Goal: Navigation & Orientation: Find specific page/section

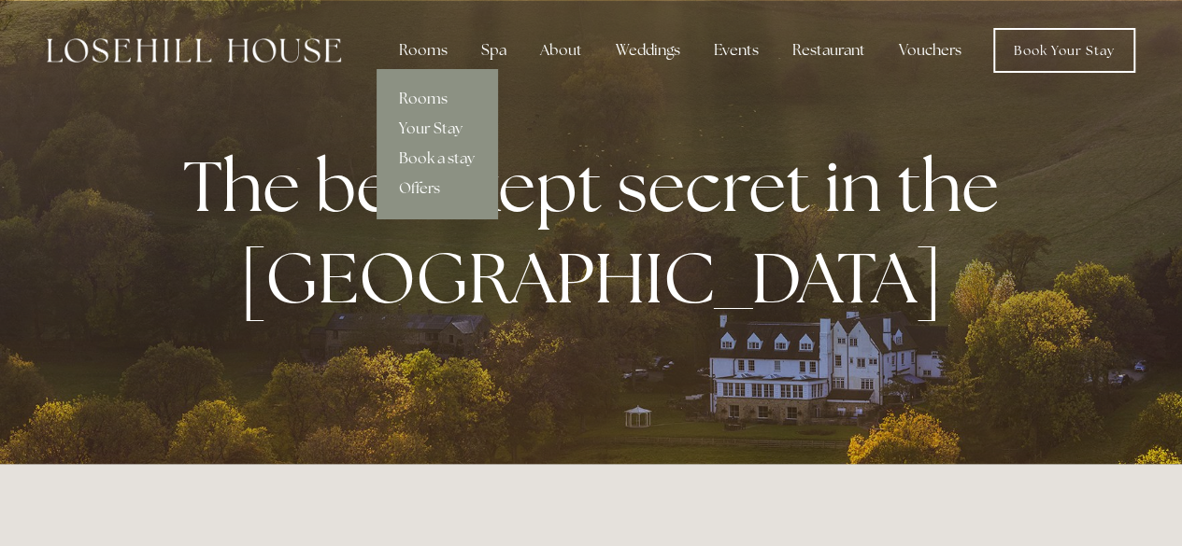
click at [424, 98] on link "Rooms" at bounding box center [436, 99] width 121 height 30
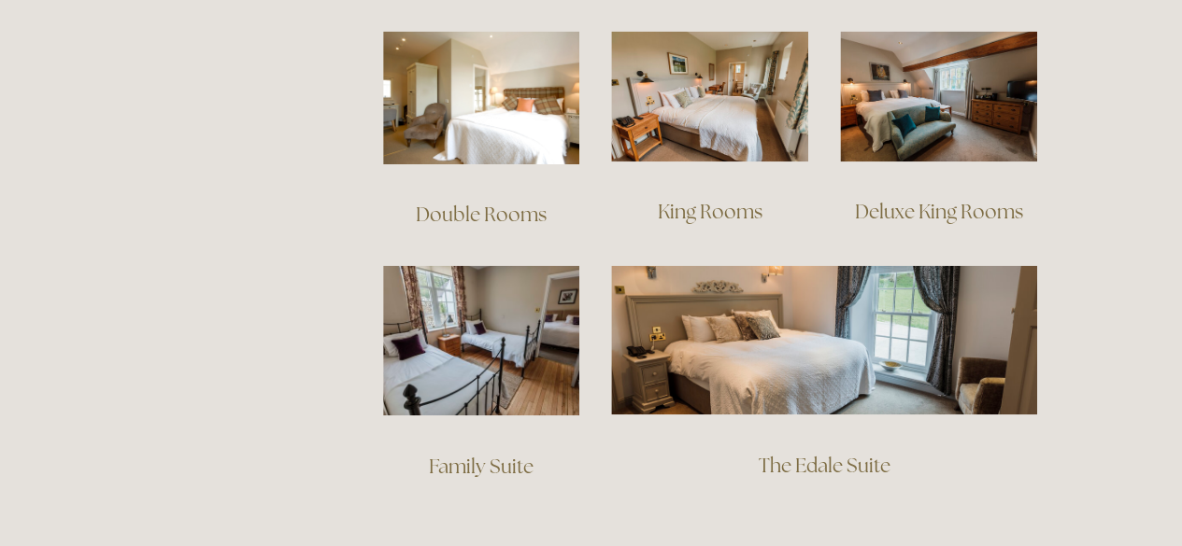
scroll to position [1308, 0]
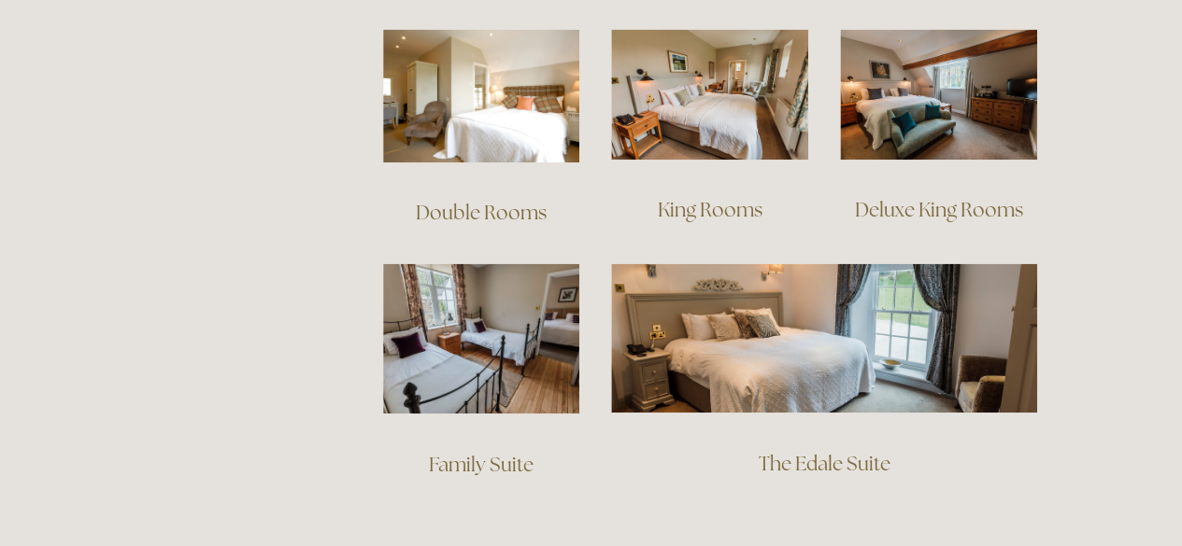
click at [470, 200] on link "Double Rooms" at bounding box center [481, 212] width 131 height 25
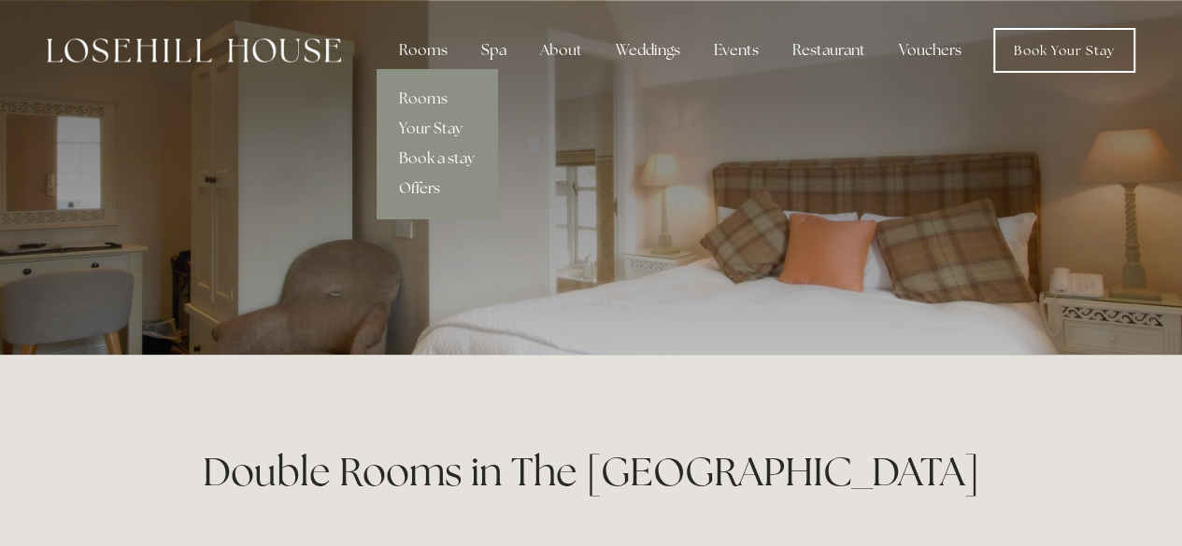
click at [421, 181] on link "Offers" at bounding box center [436, 189] width 121 height 30
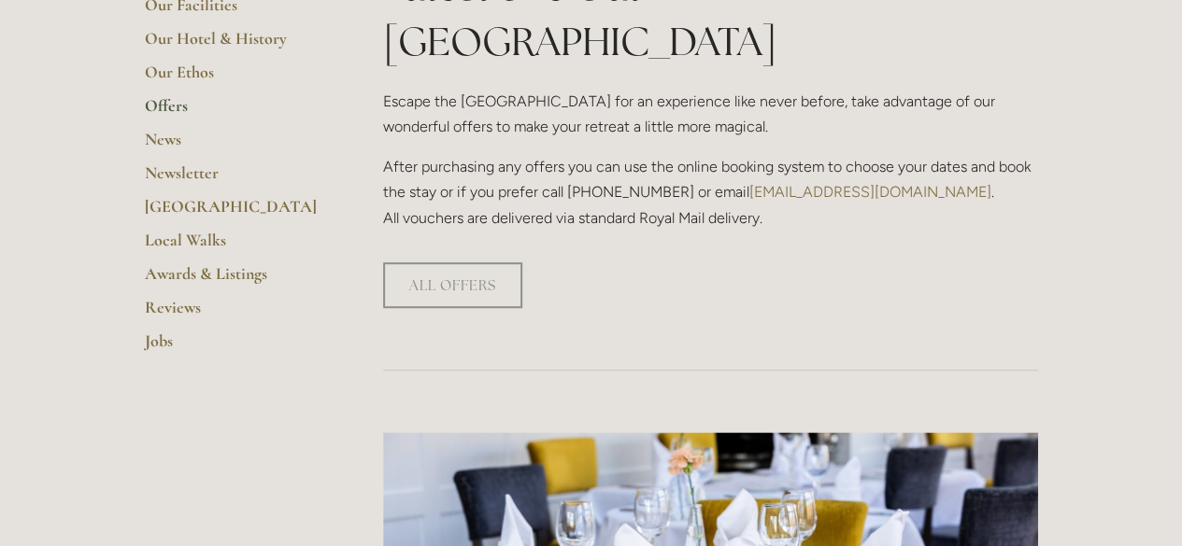
scroll to position [523, 0]
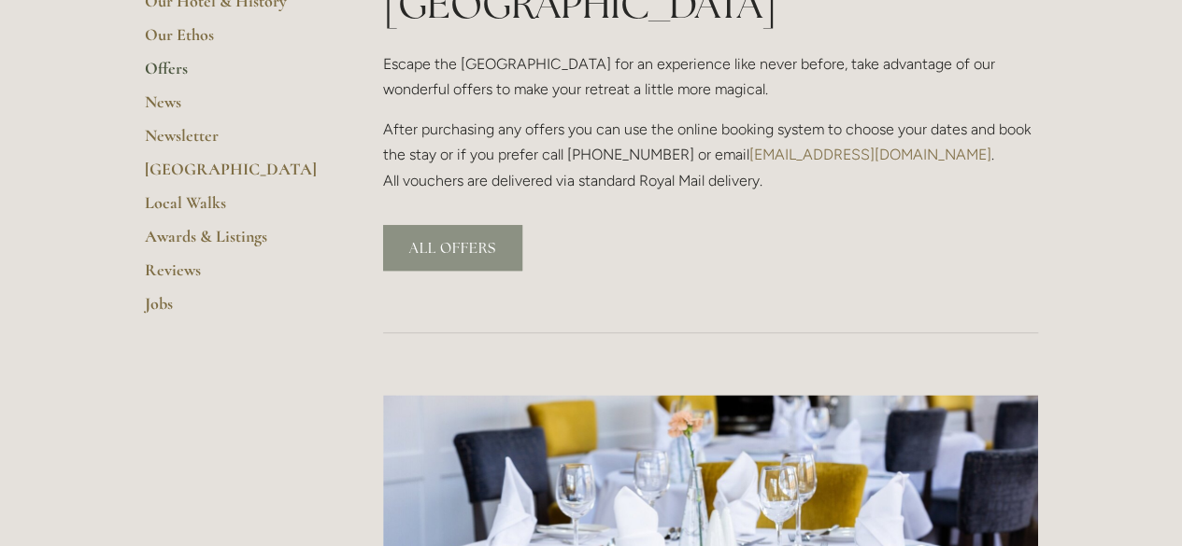
click at [438, 225] on link "ALL OFFERS" at bounding box center [452, 248] width 139 height 46
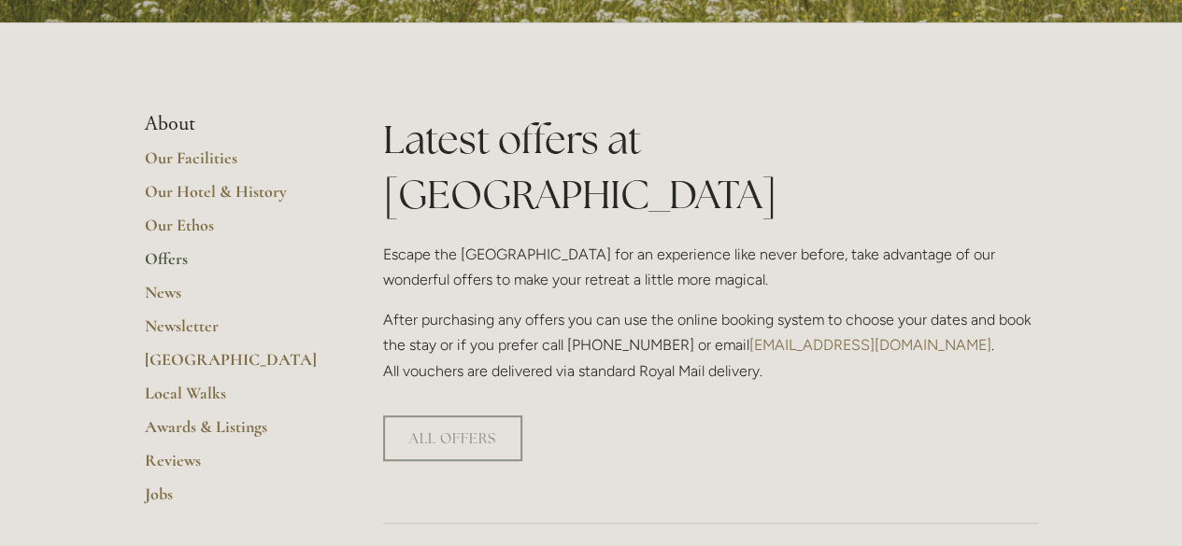
scroll to position [336, 0]
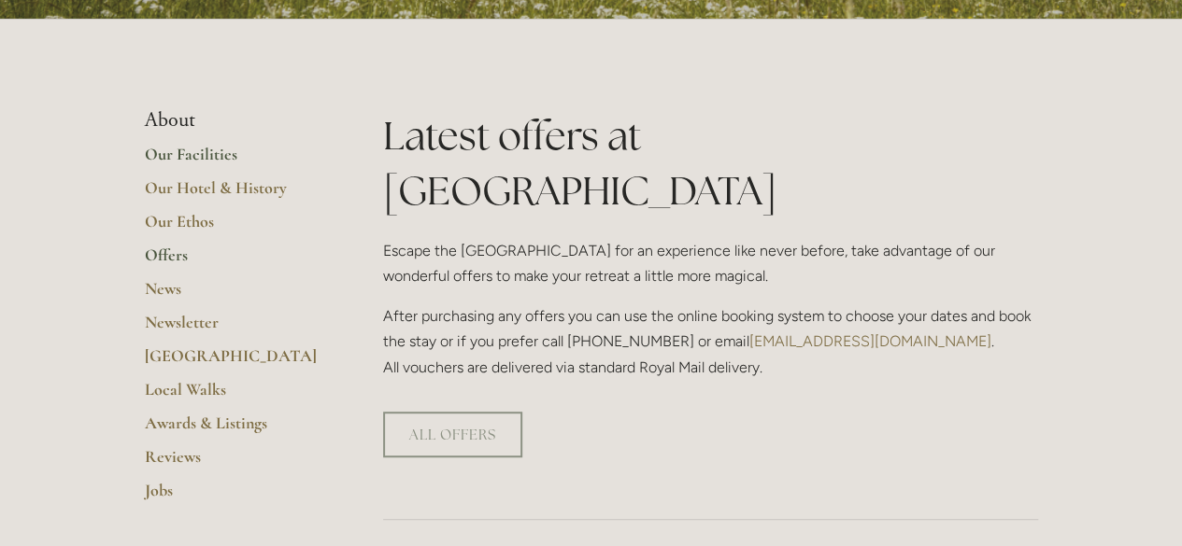
click at [209, 159] on link "Our Facilities" at bounding box center [234, 161] width 178 height 34
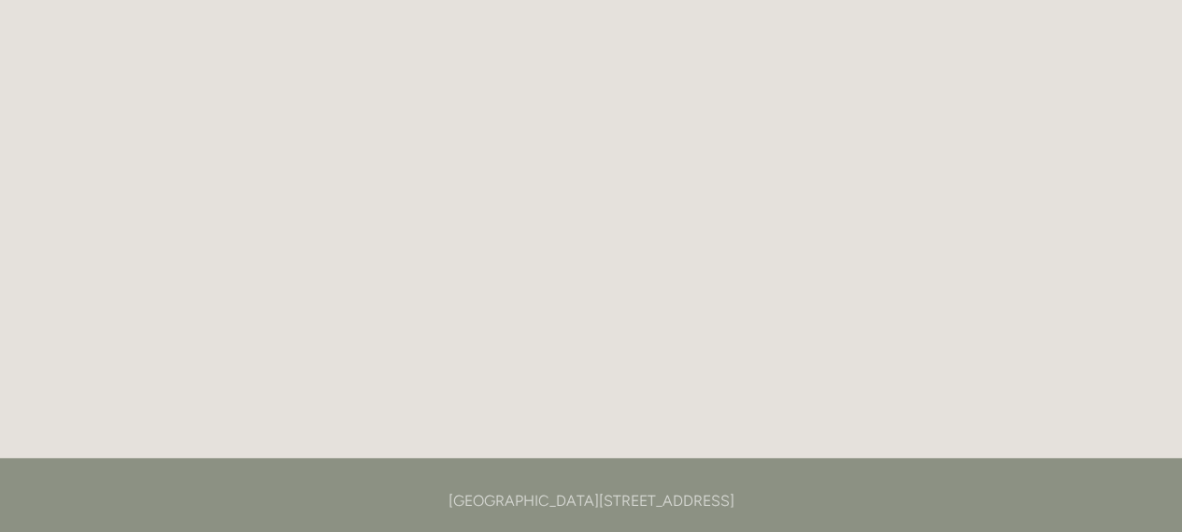
scroll to position [2710, 0]
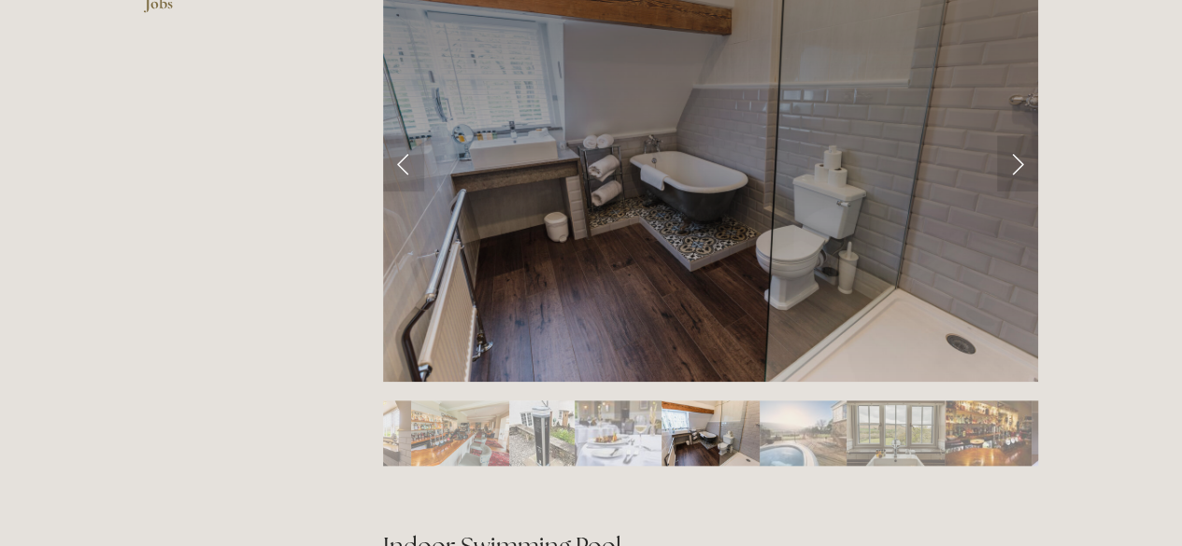
scroll to position [822, 0]
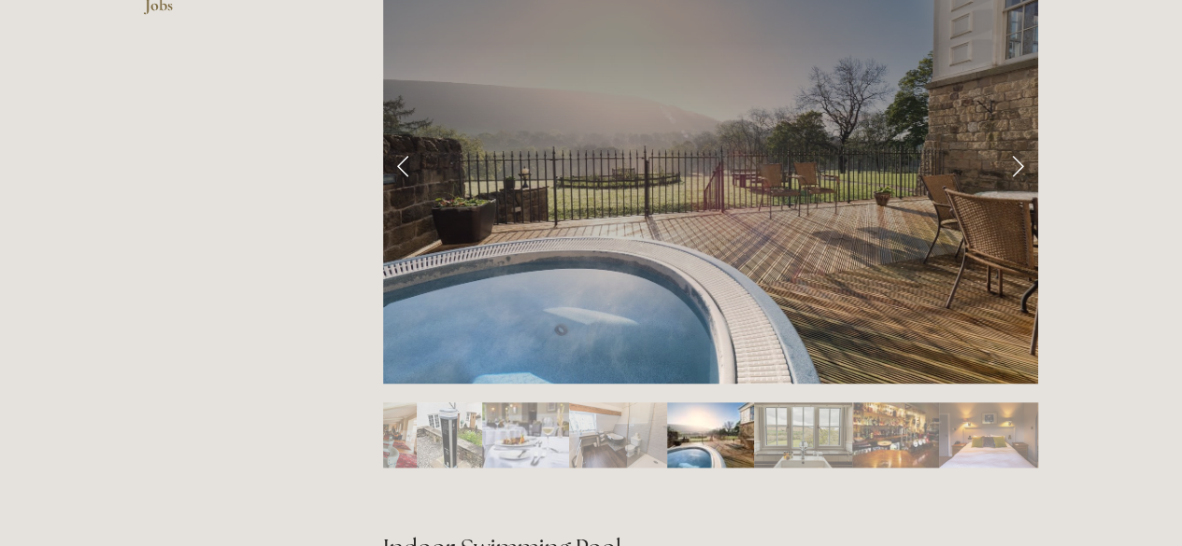
click at [1011, 169] on link "Next Slide" at bounding box center [1017, 165] width 41 height 56
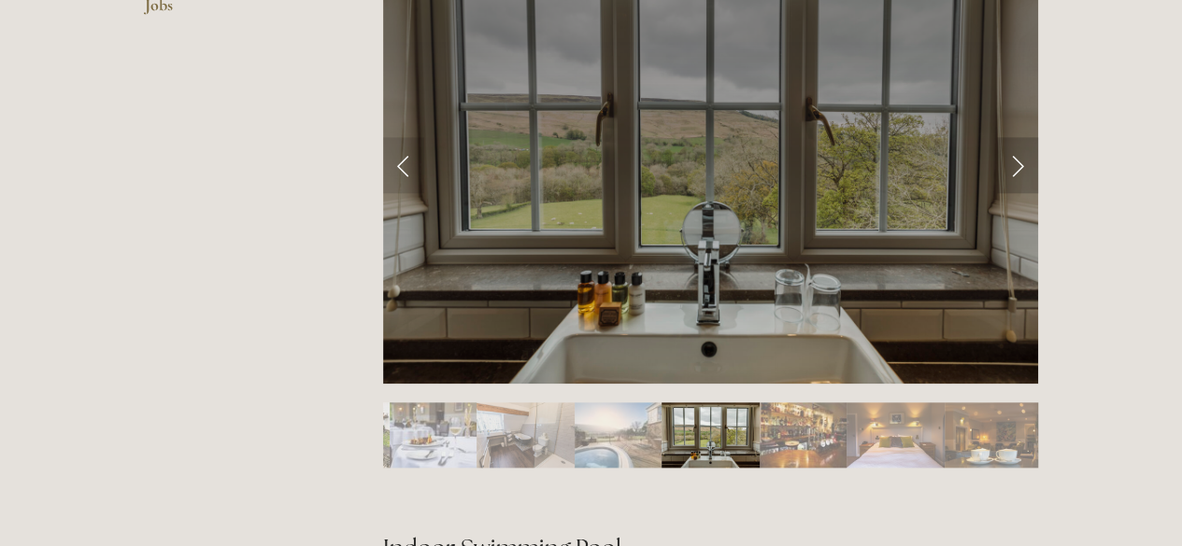
click at [1011, 169] on link "Next Slide" at bounding box center [1017, 165] width 41 height 56
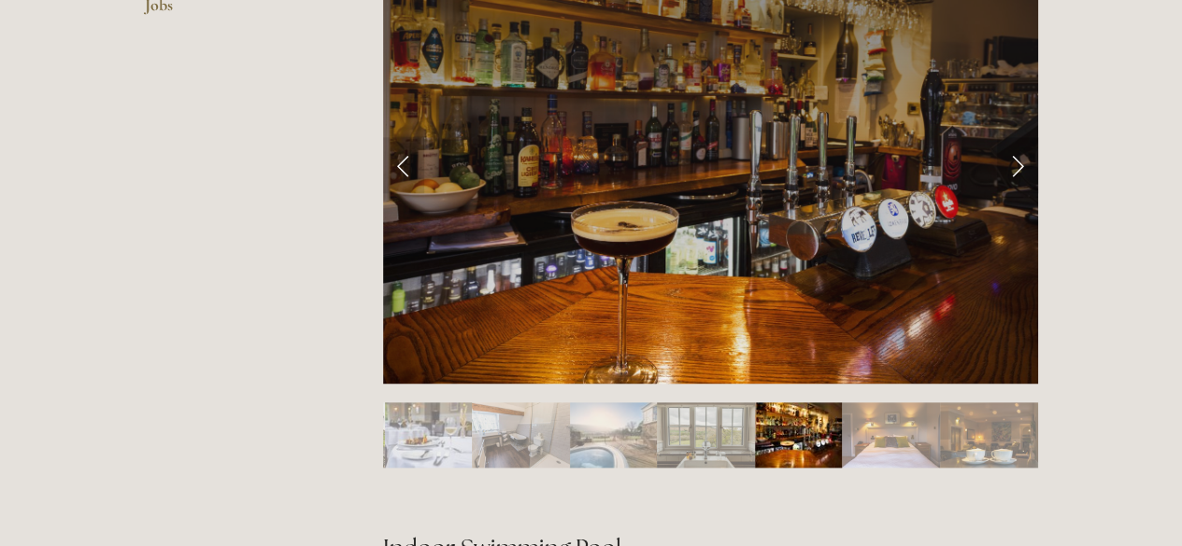
click at [1011, 169] on link "Next Slide" at bounding box center [1017, 165] width 41 height 56
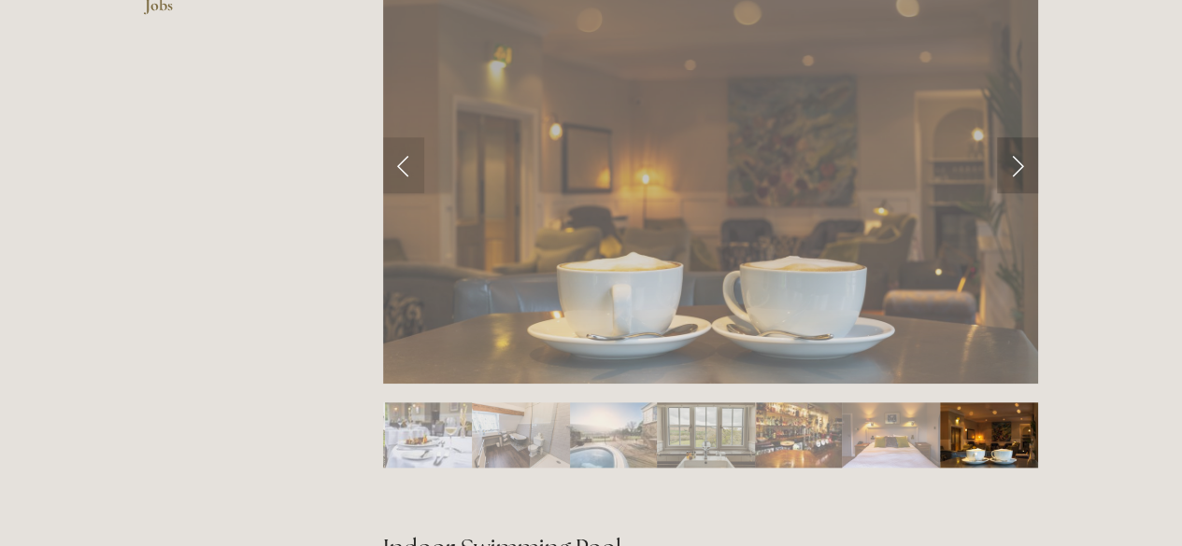
click at [1011, 169] on link "Next Slide" at bounding box center [1017, 165] width 41 height 56
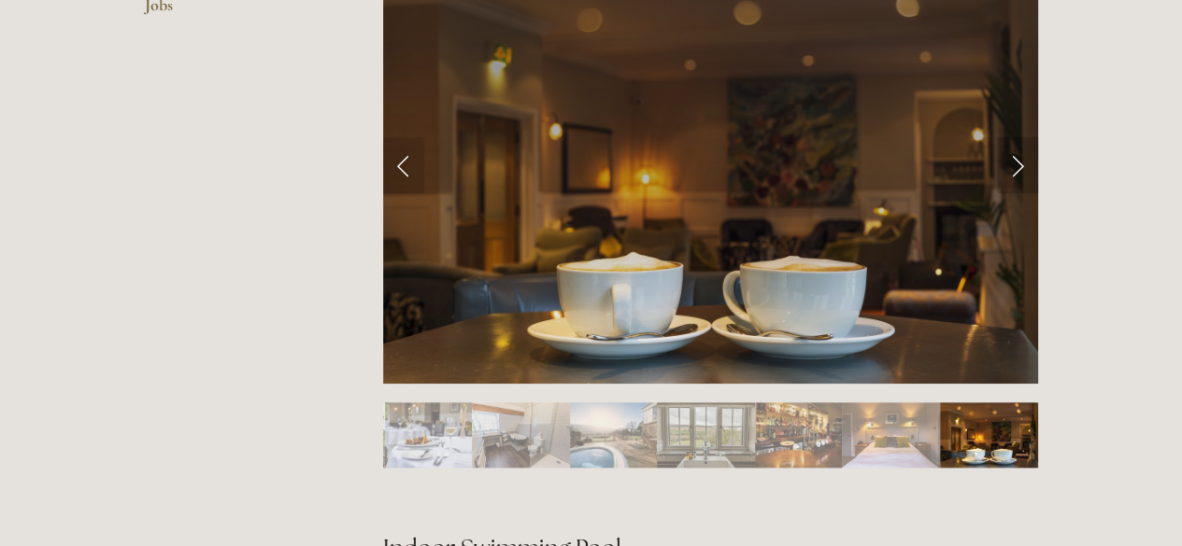
click at [1020, 169] on link "Next Slide" at bounding box center [1017, 165] width 41 height 56
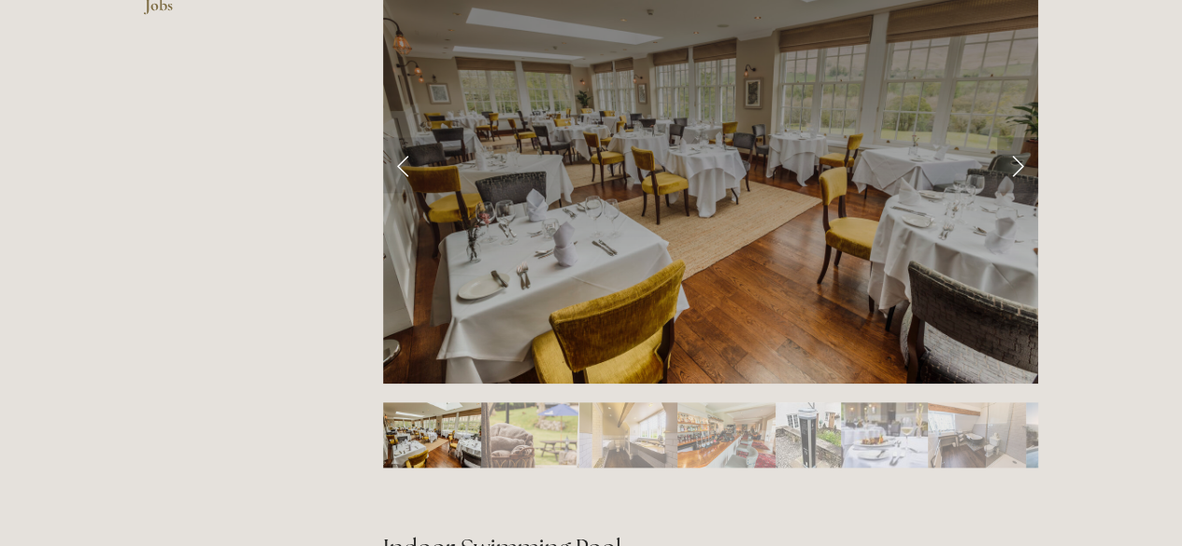
click at [1020, 169] on link "Next Slide" at bounding box center [1017, 165] width 41 height 56
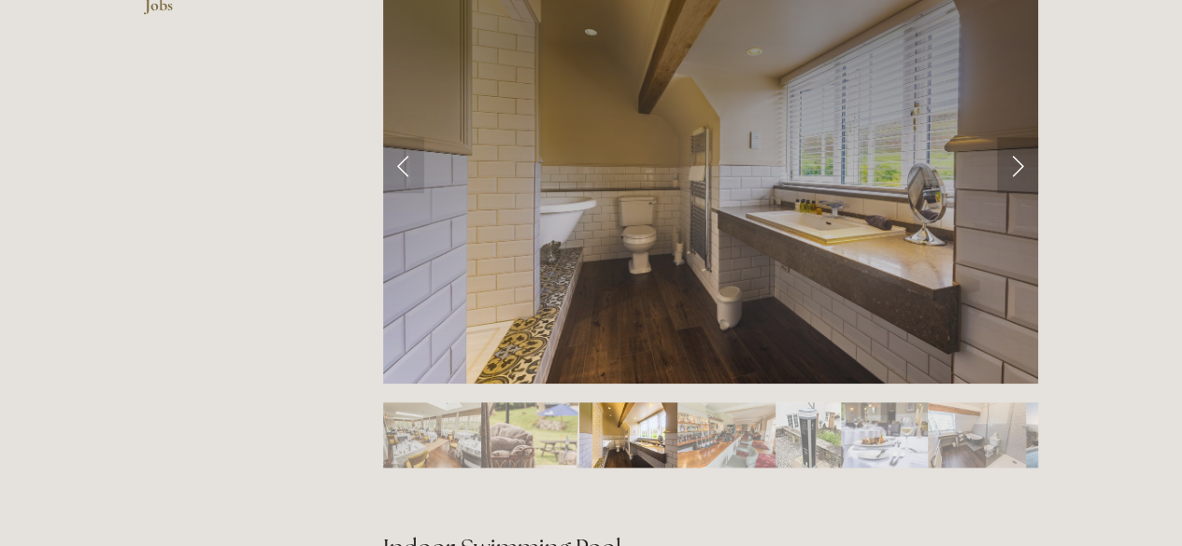
click at [1020, 169] on link "Next Slide" at bounding box center [1017, 165] width 41 height 56
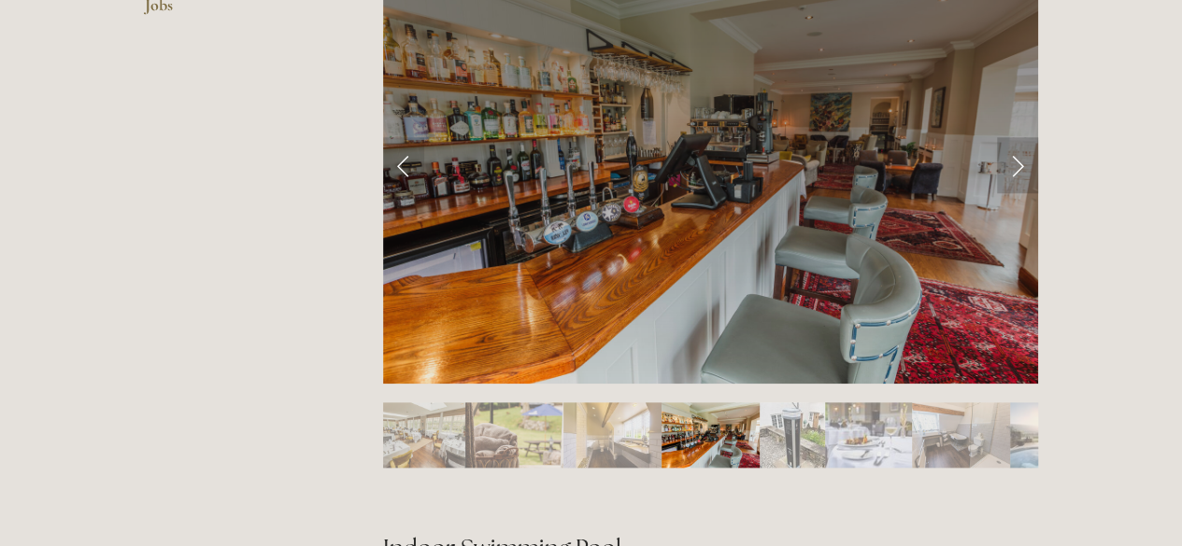
click at [1020, 169] on link "Next Slide" at bounding box center [1017, 165] width 41 height 56
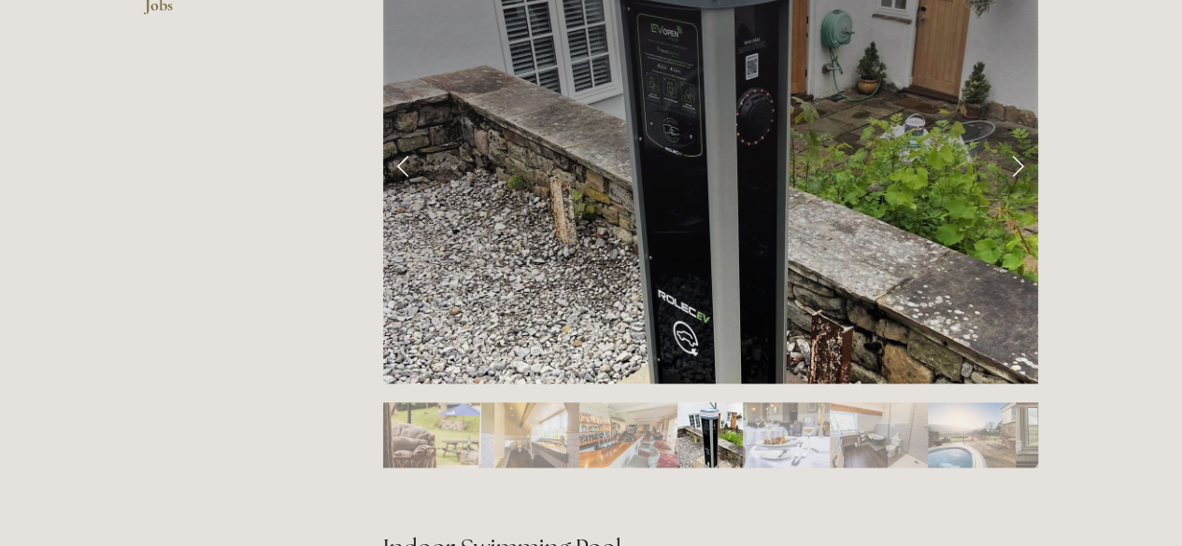
click at [1015, 169] on link "Next Slide" at bounding box center [1017, 165] width 41 height 56
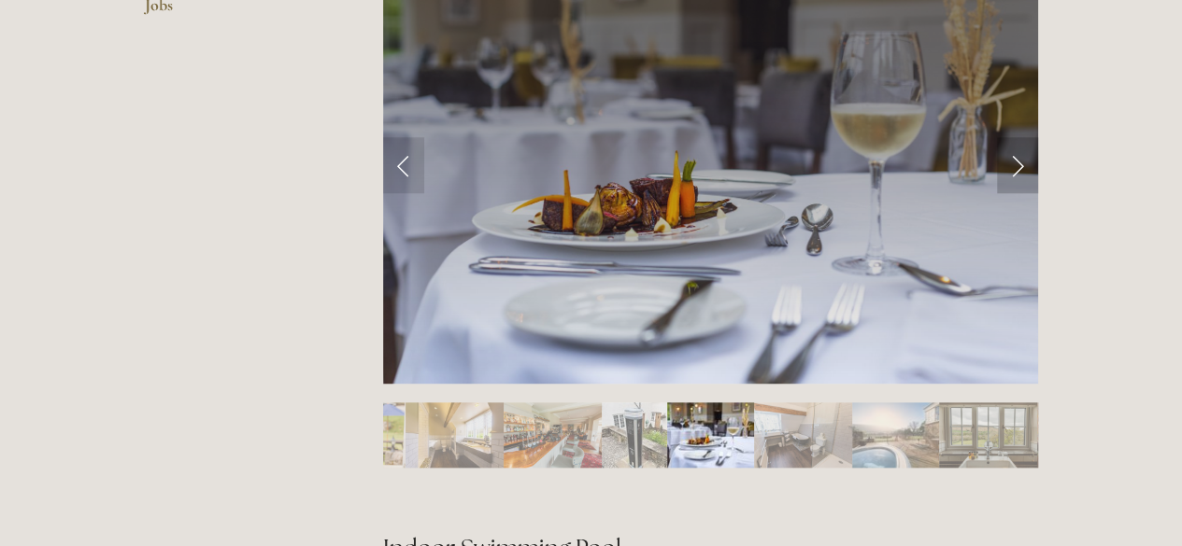
click at [1015, 169] on link "Next Slide" at bounding box center [1017, 165] width 41 height 56
click at [1017, 164] on link "Next Slide" at bounding box center [1017, 165] width 41 height 56
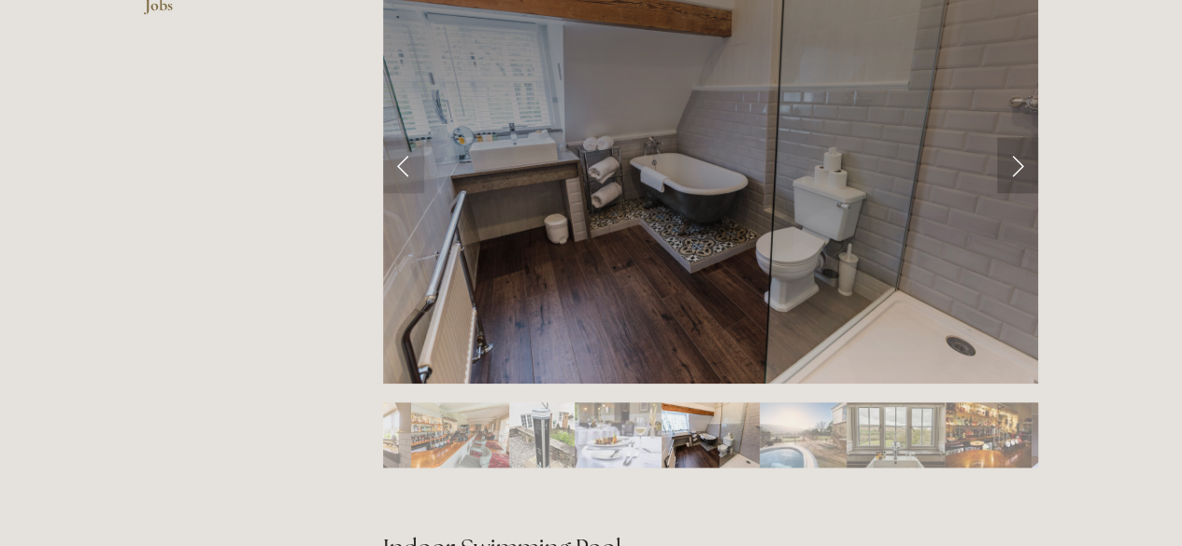
click at [1017, 164] on link "Next Slide" at bounding box center [1017, 165] width 41 height 56
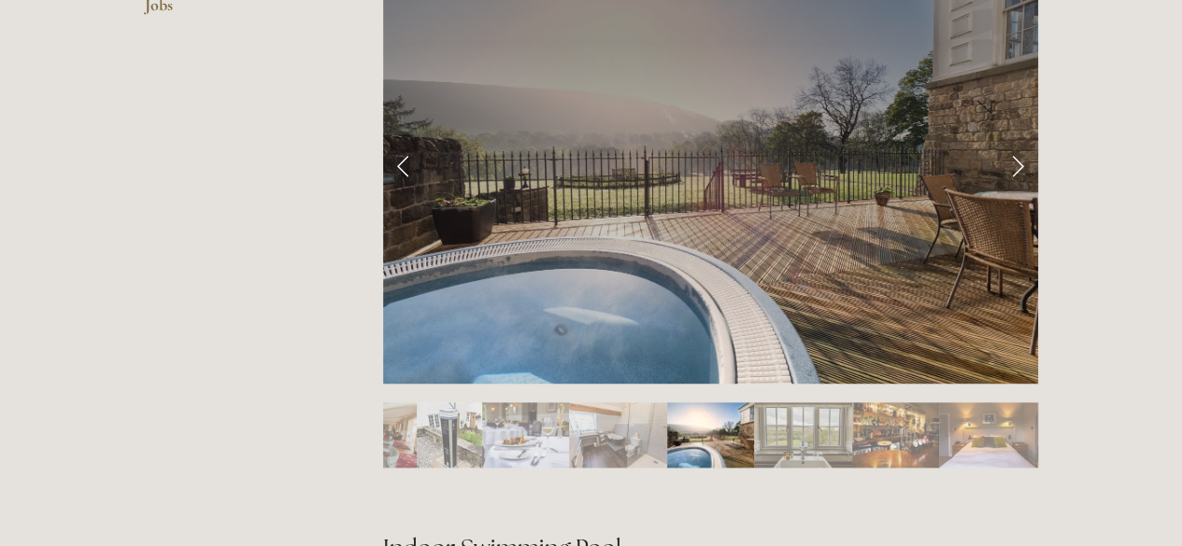
click at [1017, 164] on link "Next Slide" at bounding box center [1017, 165] width 41 height 56
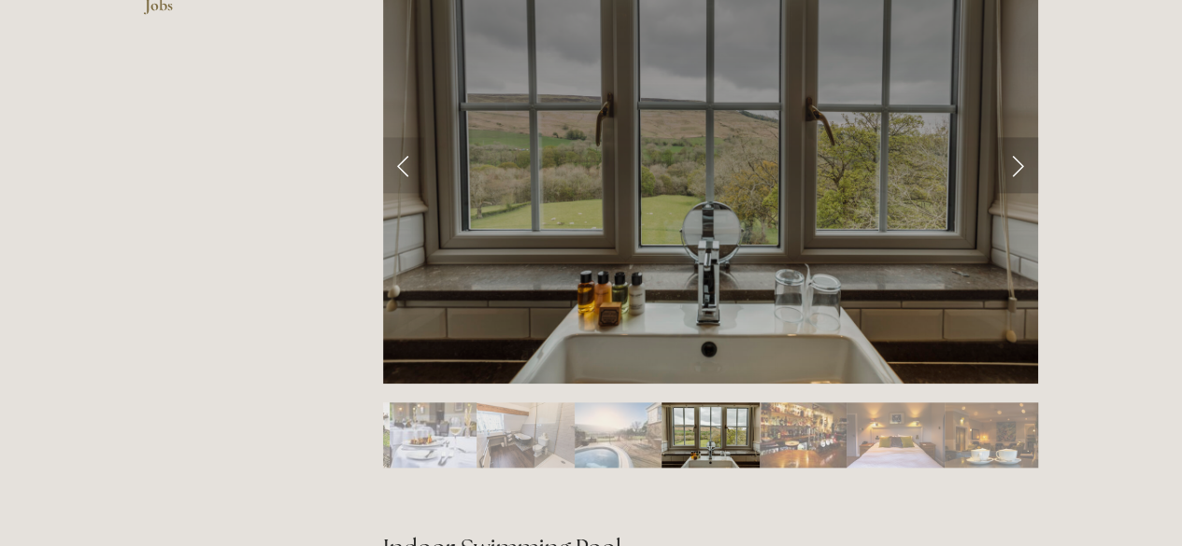
click at [1017, 164] on link "Next Slide" at bounding box center [1017, 165] width 41 height 56
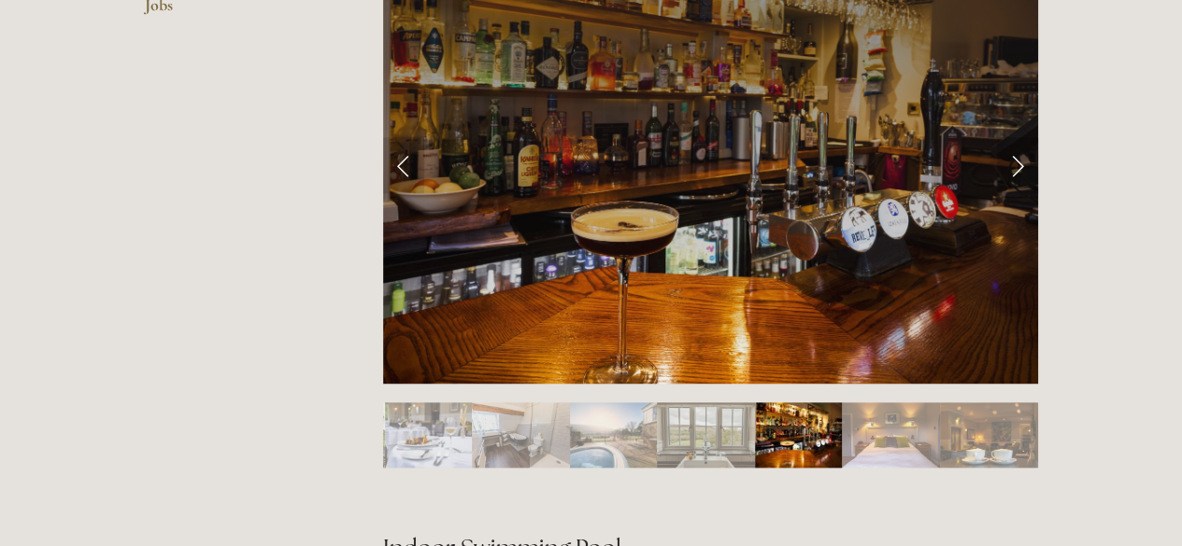
click at [1017, 164] on link "Next Slide" at bounding box center [1017, 165] width 41 height 56
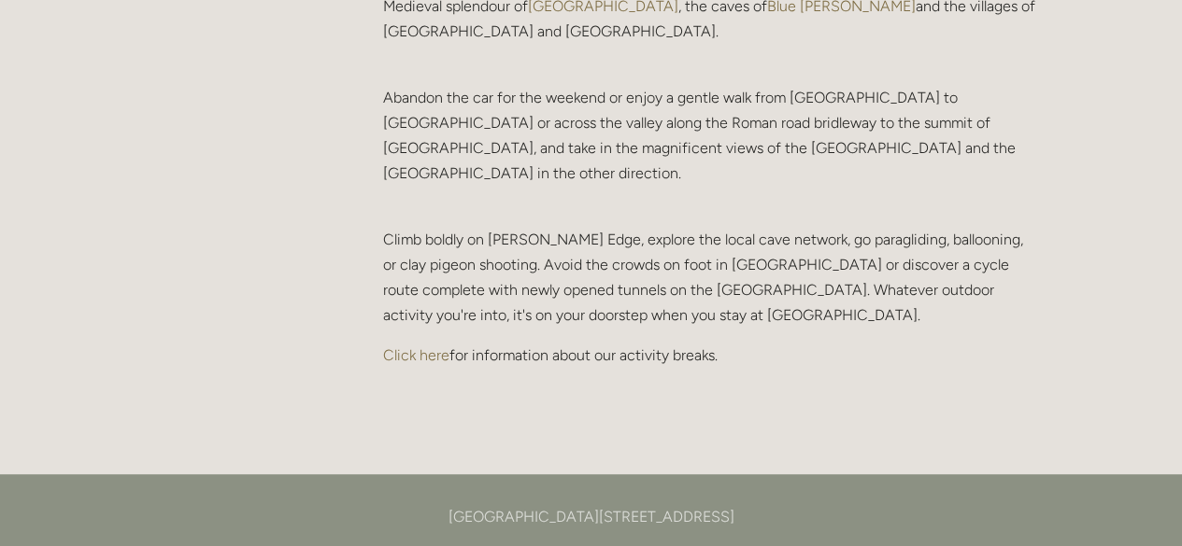
scroll to position [3998, 0]
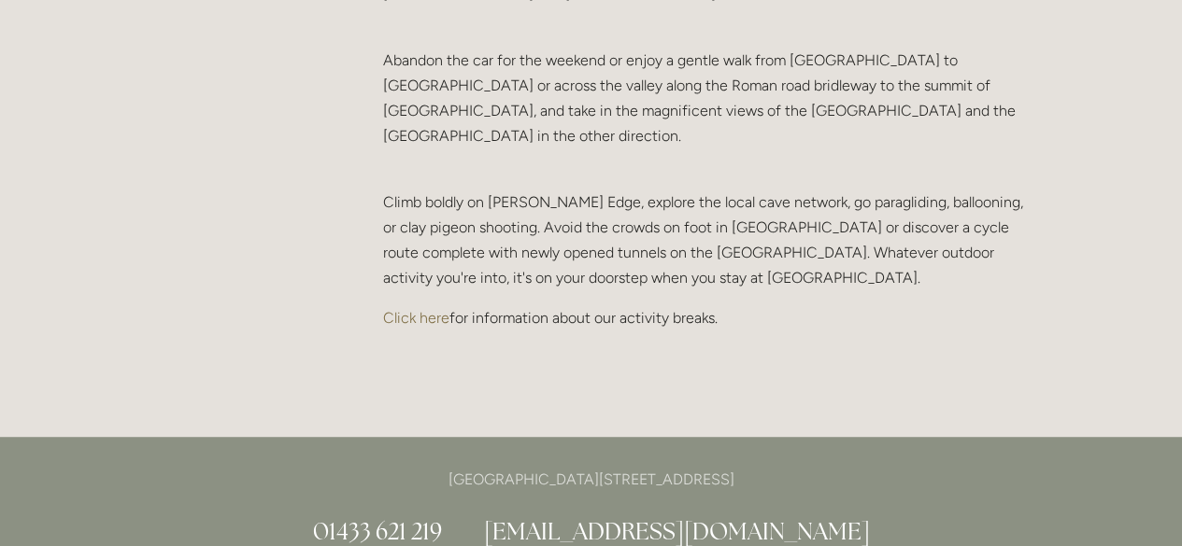
click at [432, 309] on link "Click here" at bounding box center [416, 318] width 66 height 18
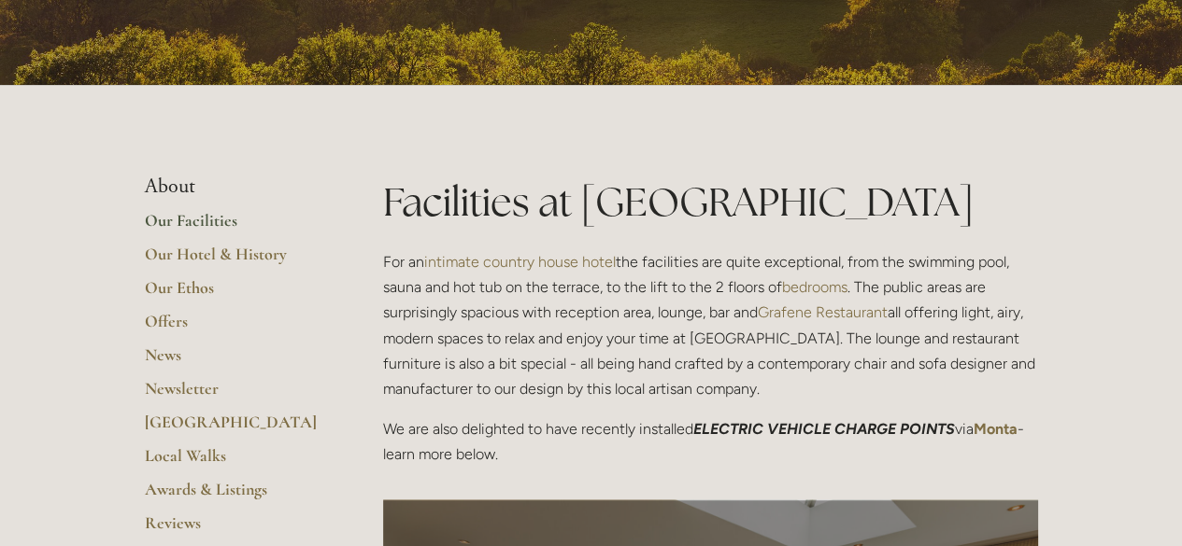
scroll to position [299, 0]
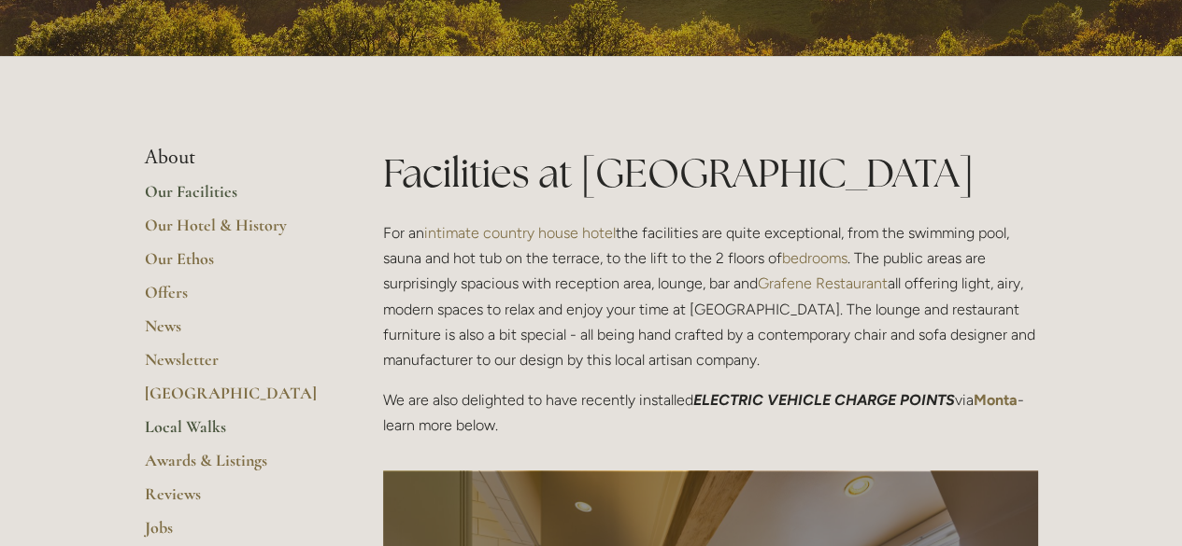
click at [202, 427] on link "Local Walks" at bounding box center [234, 434] width 178 height 34
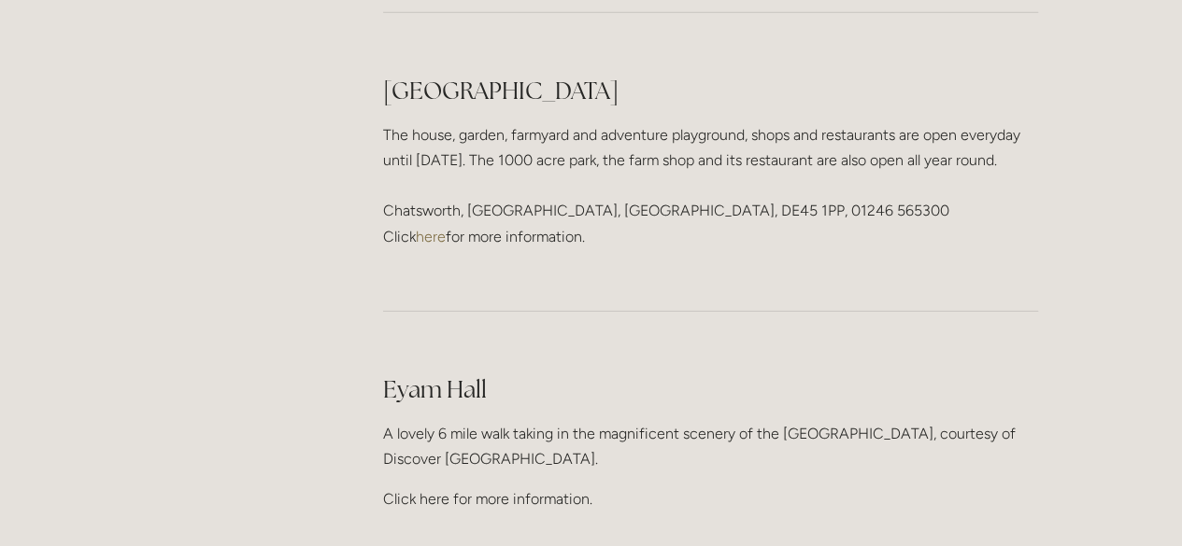
scroll to position [2690, 0]
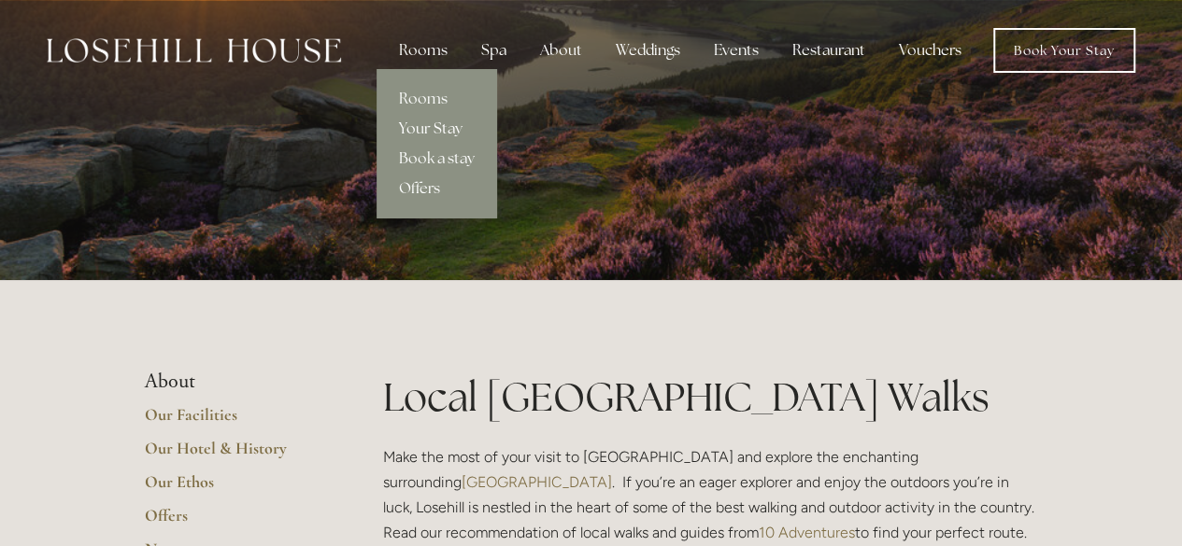
click at [430, 128] on link "Your Stay" at bounding box center [436, 129] width 121 height 30
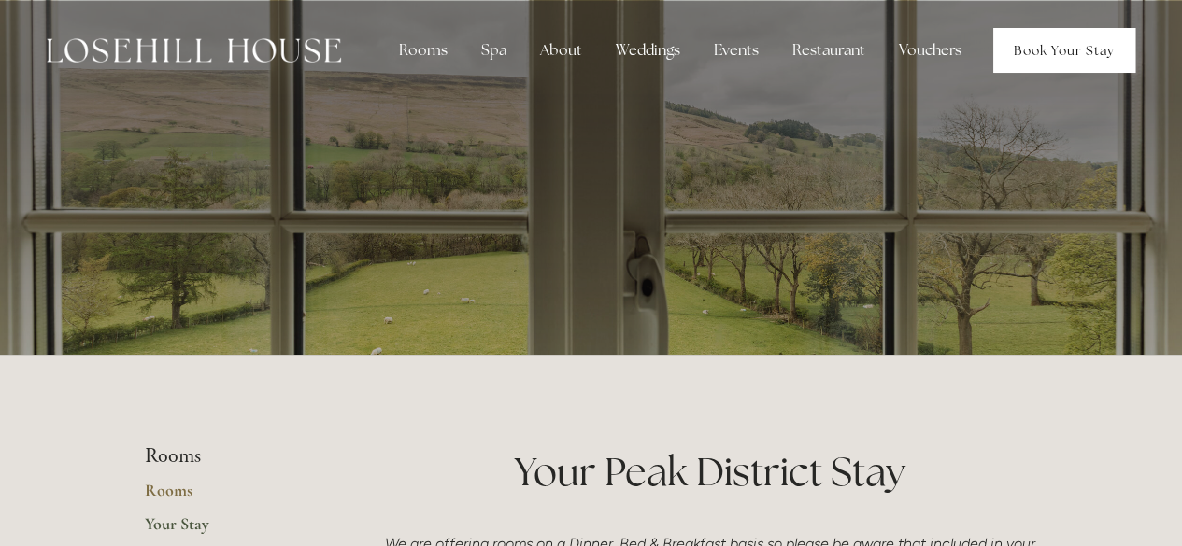
click at [1054, 48] on link "Book Your Stay" at bounding box center [1064, 50] width 142 height 45
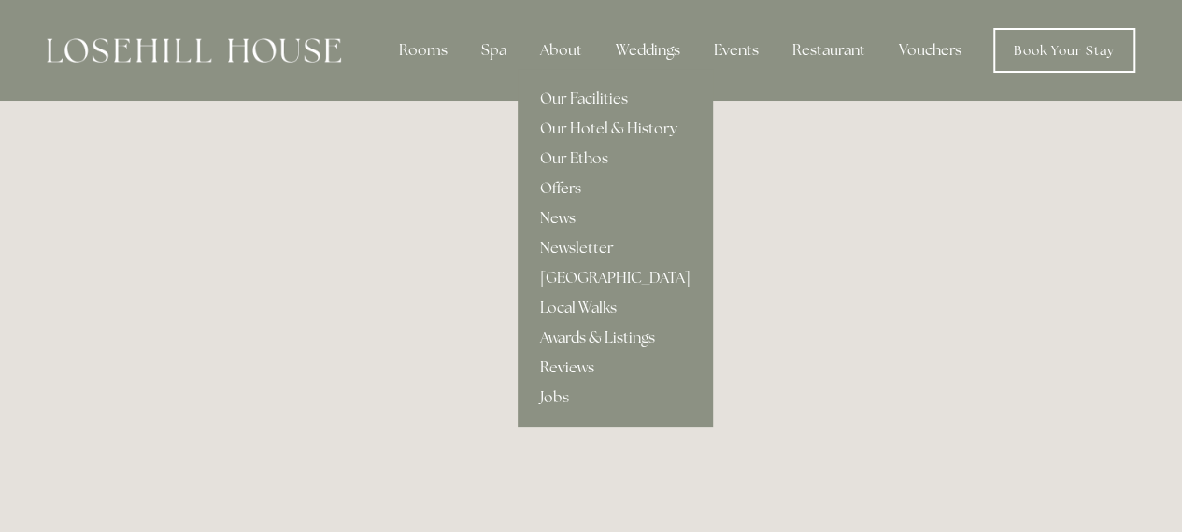
click at [561, 365] on link "Reviews" at bounding box center [615, 368] width 195 height 30
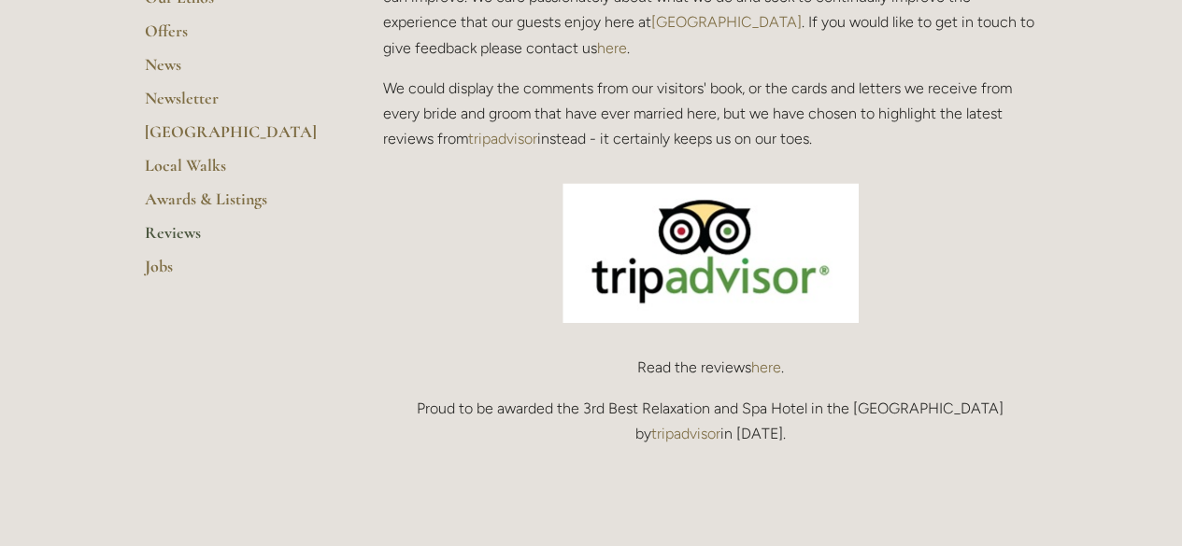
scroll to position [560, 0]
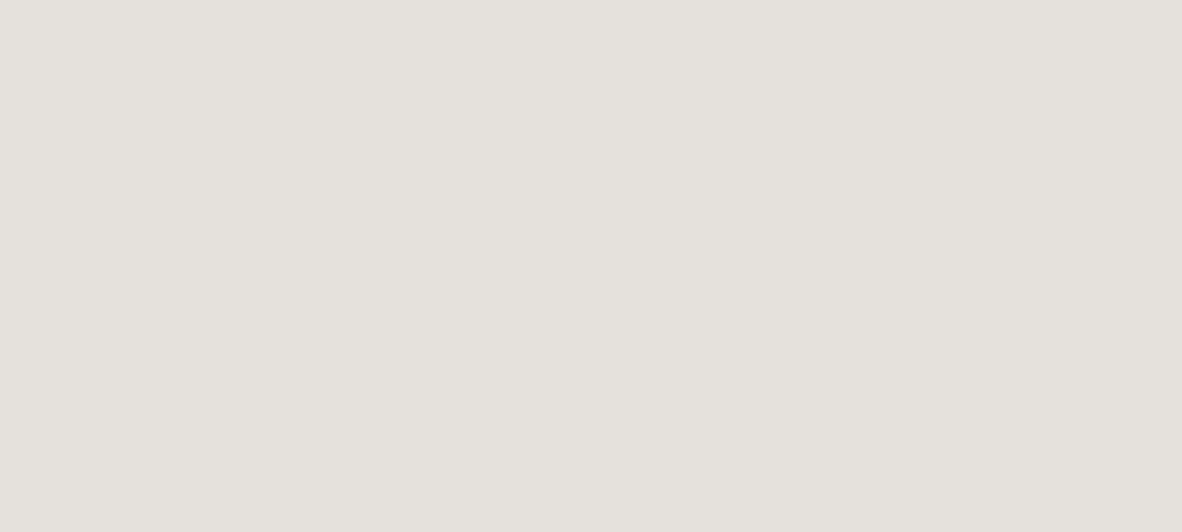
scroll to position [102, 0]
